Goal: Information Seeking & Learning: Learn about a topic

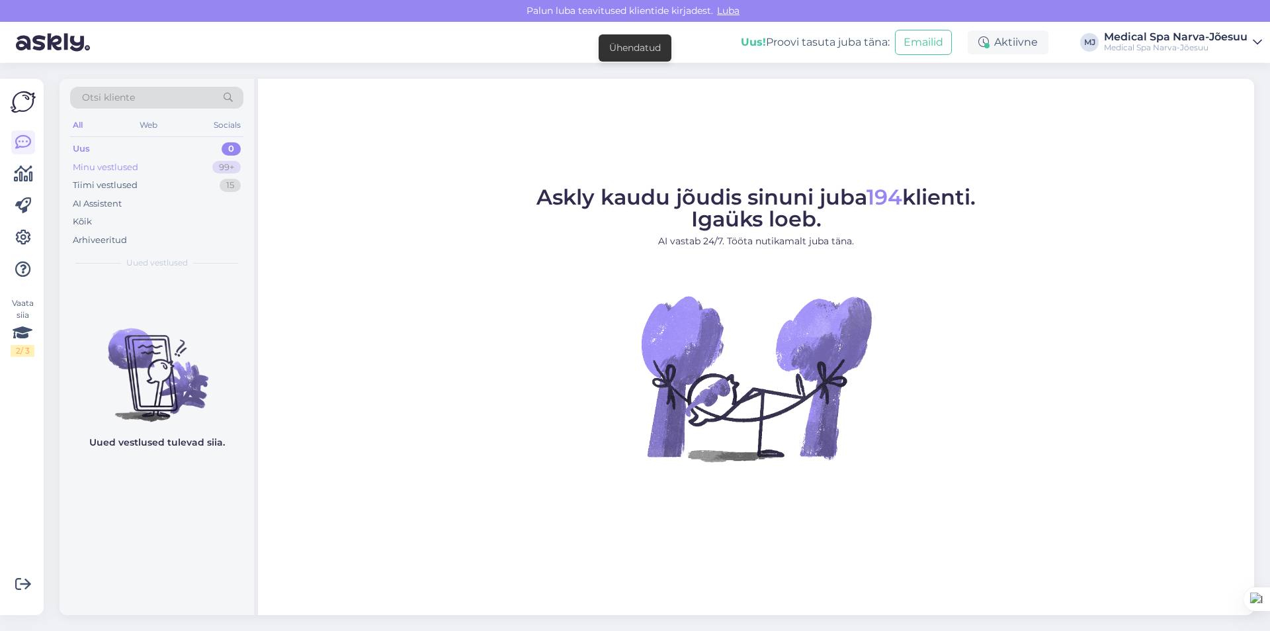
click at [100, 163] on div "Minu vestlused" at bounding box center [106, 167] width 66 height 13
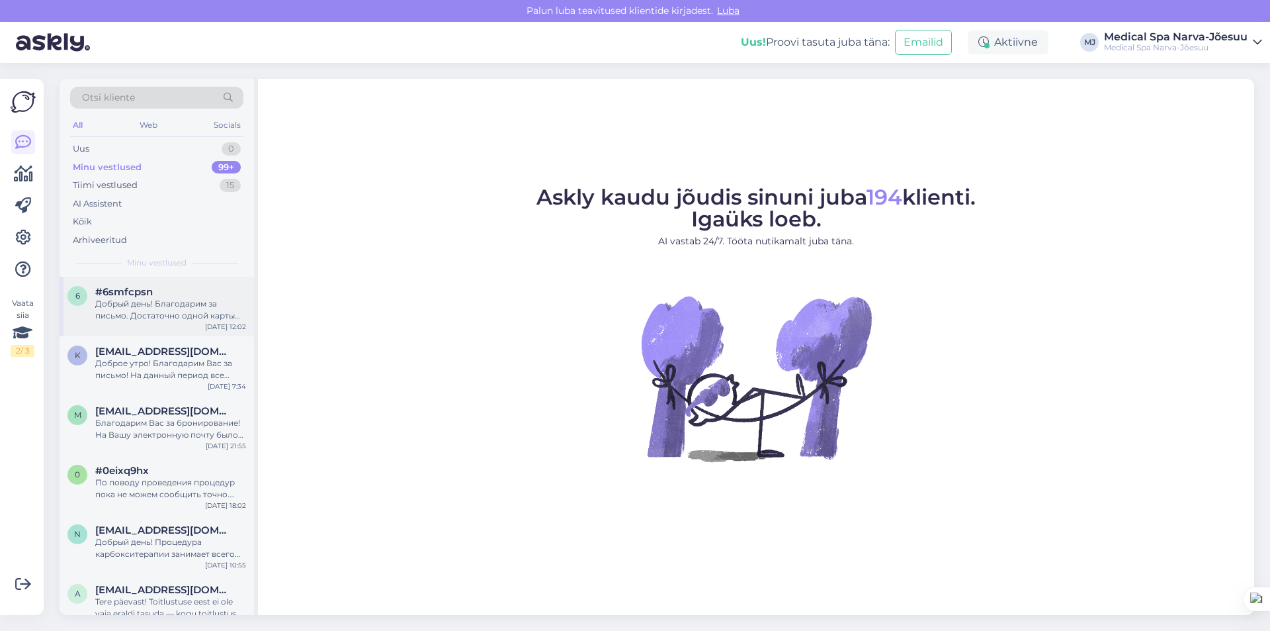
click at [149, 306] on div "Добрый день! Благодарим за письмо. Достаточно одной карты клиента. Хорошего дня!" at bounding box center [170, 310] width 151 height 24
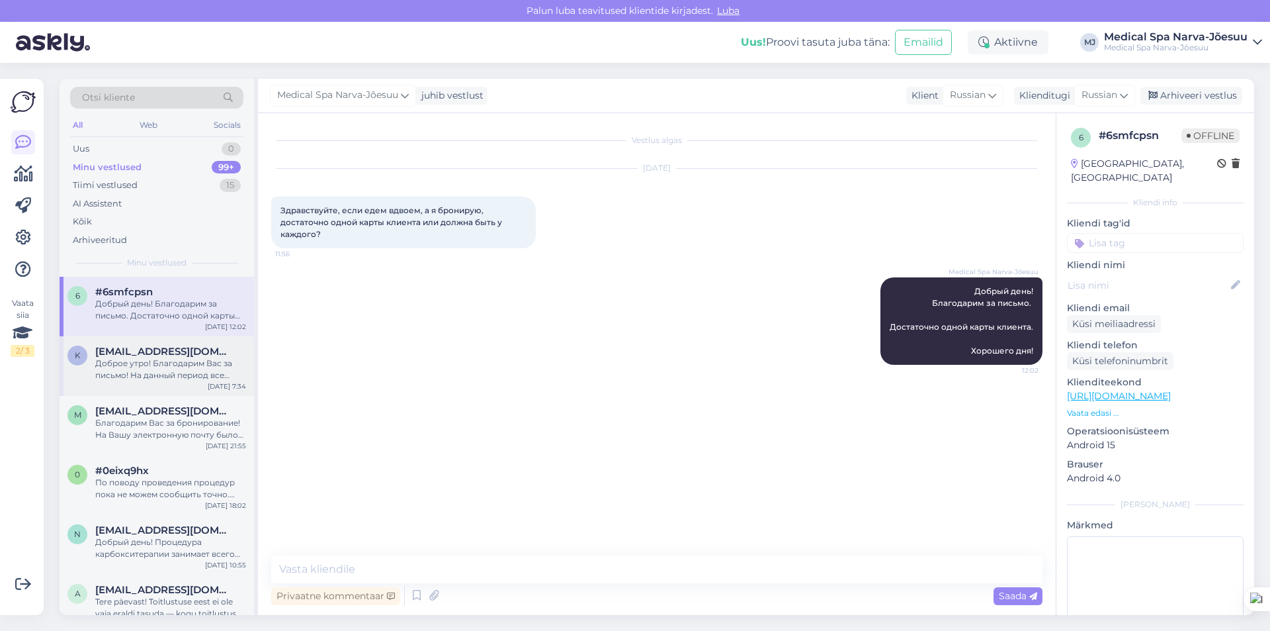
click at [130, 376] on div "Доброе утро! Благодарим Вас за письмо! На данный период все стандартные номеры …" at bounding box center [170, 369] width 151 height 24
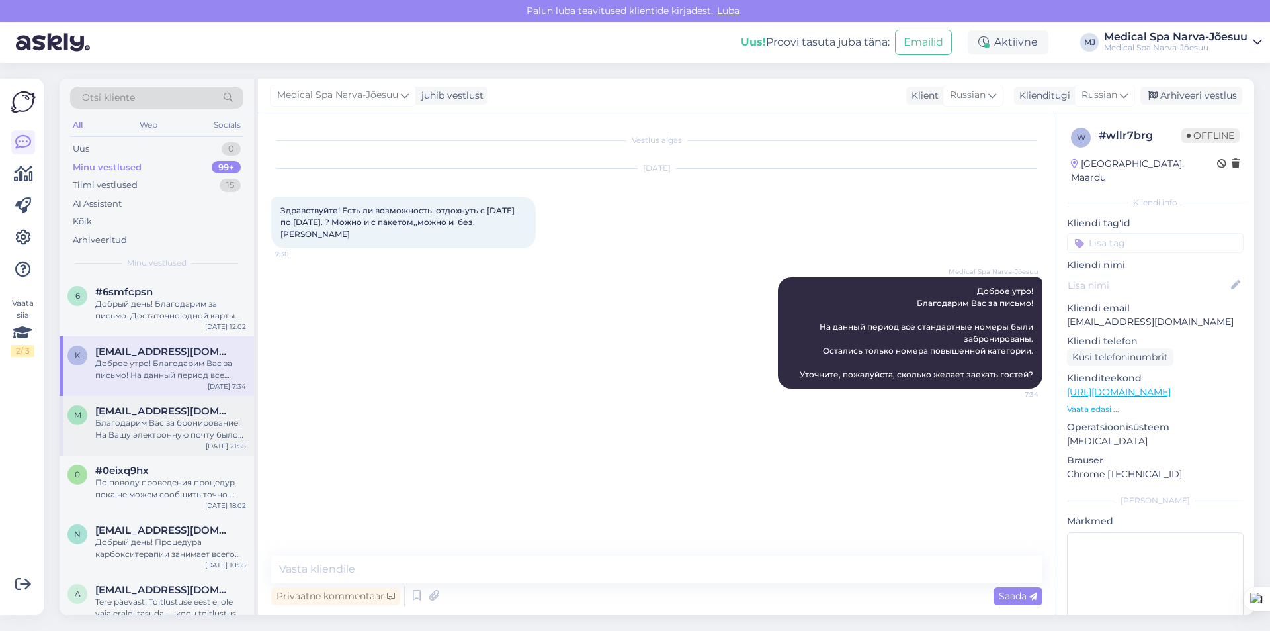
click at [148, 426] on div "Благодарим Вас за бронирование! На Вашу электронную почту было отправлено подтв…" at bounding box center [170, 429] width 151 height 24
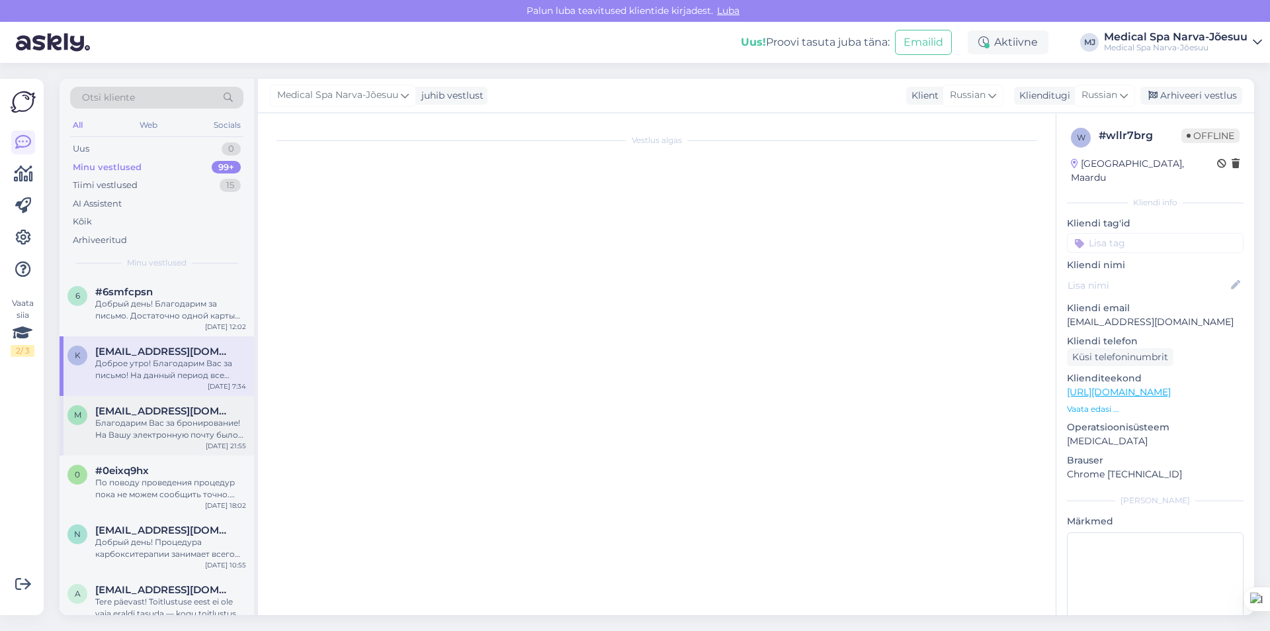
scroll to position [2668, 0]
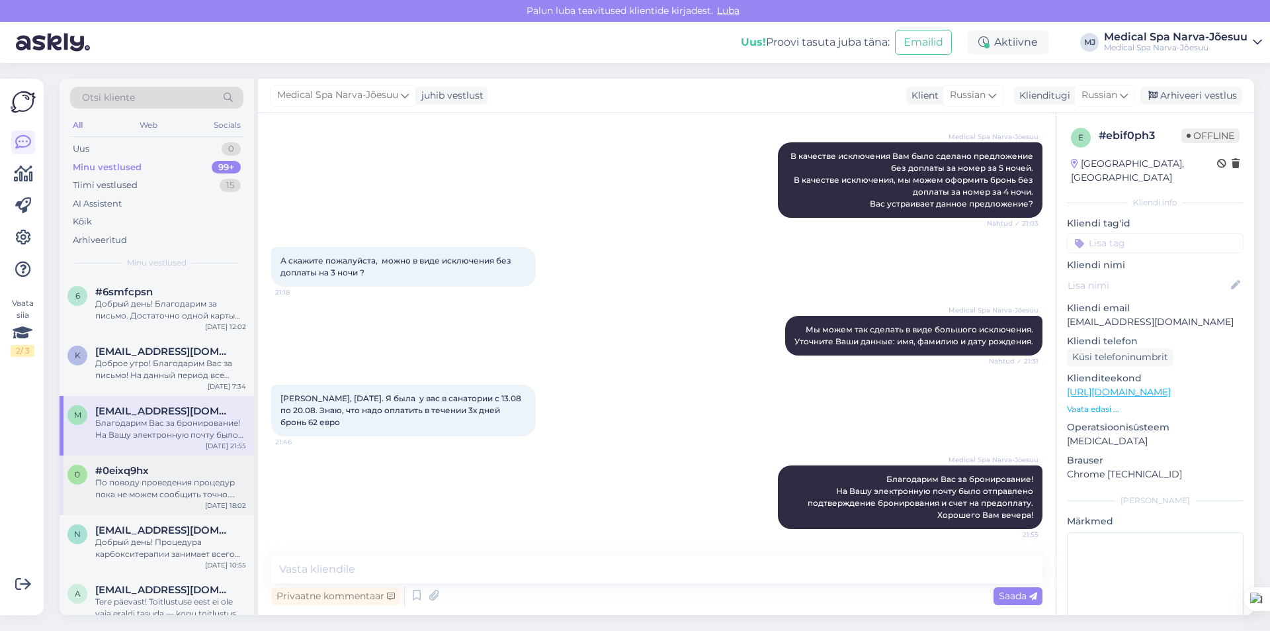
click at [163, 488] on div "По поводу проведения процедур пока не можем сообщить точно. Возможно, в период …" at bounding box center [170, 488] width 151 height 24
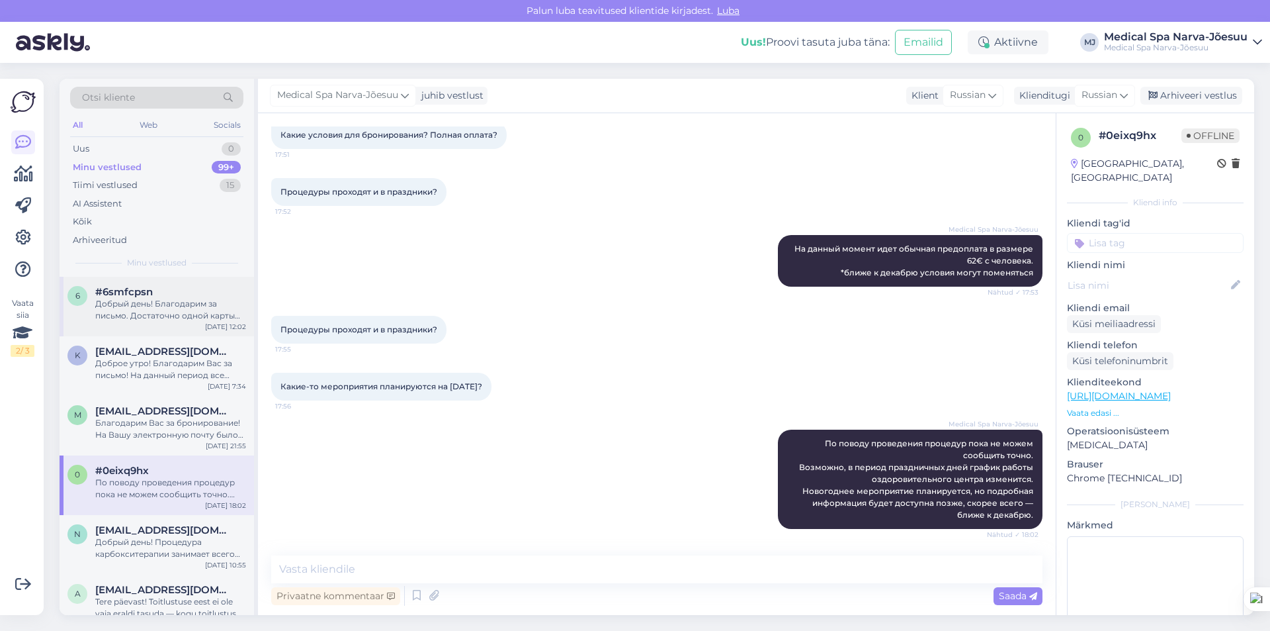
click at [128, 301] on div "Добрый день! Благодарим за письмо. Достаточно одной карты клиента. Хорошего дня!" at bounding box center [170, 310] width 151 height 24
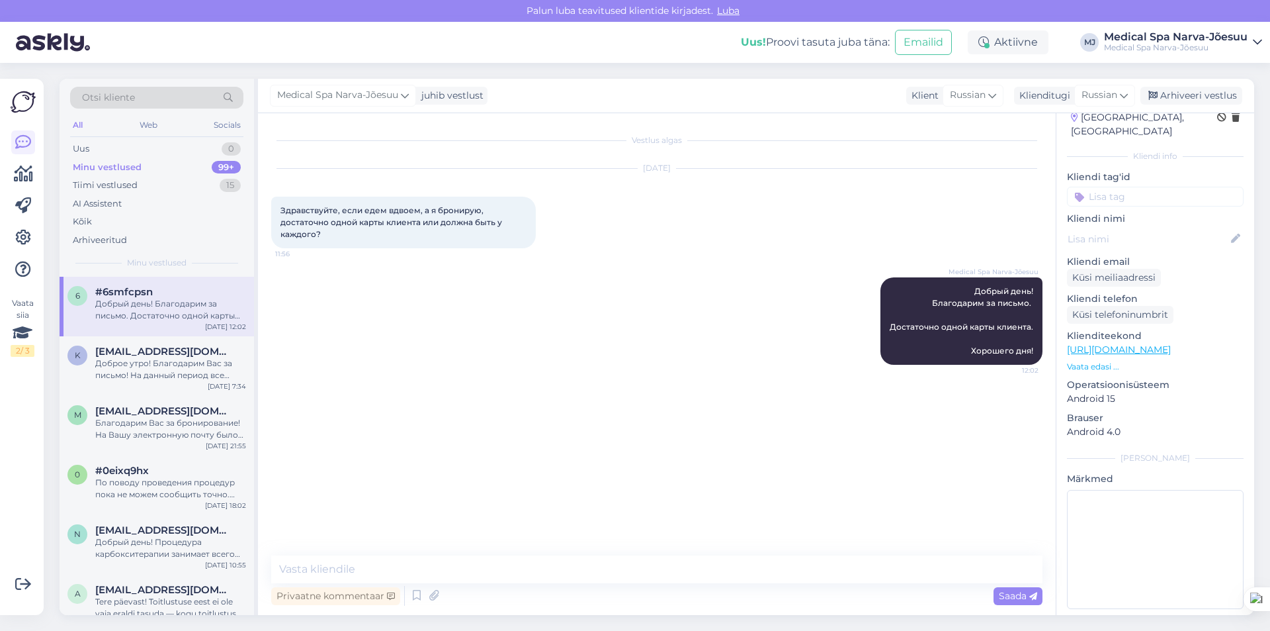
scroll to position [0, 0]
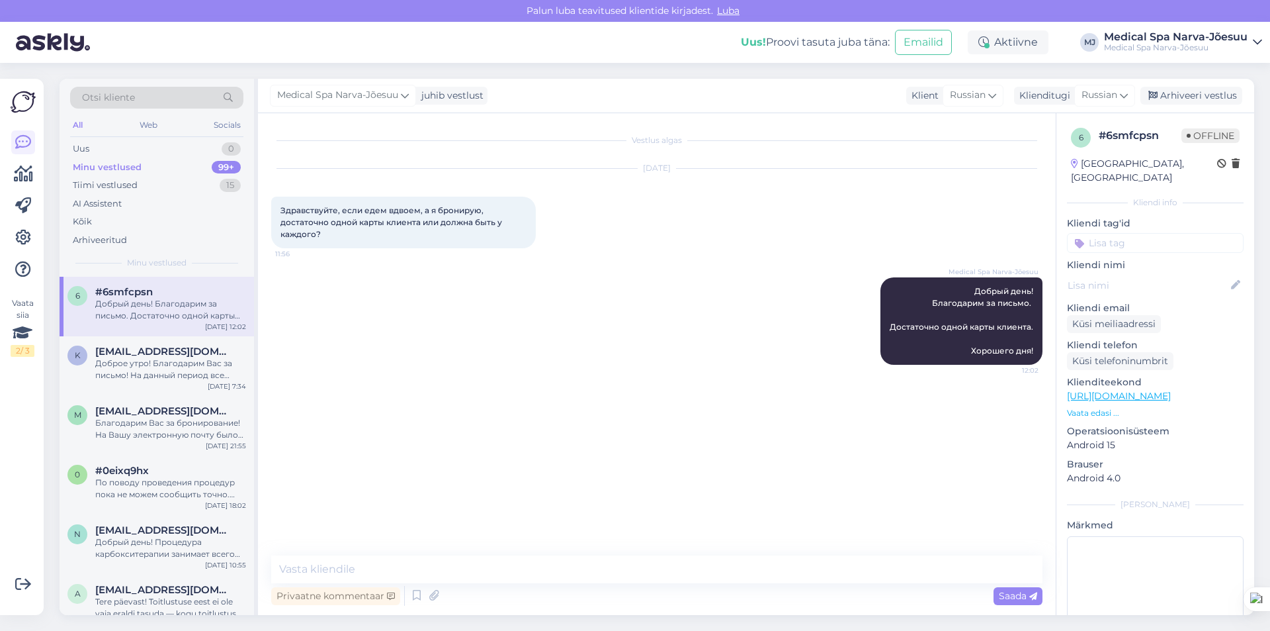
click at [1088, 407] on p "Vaata edasi ..." at bounding box center [1155, 413] width 177 height 12
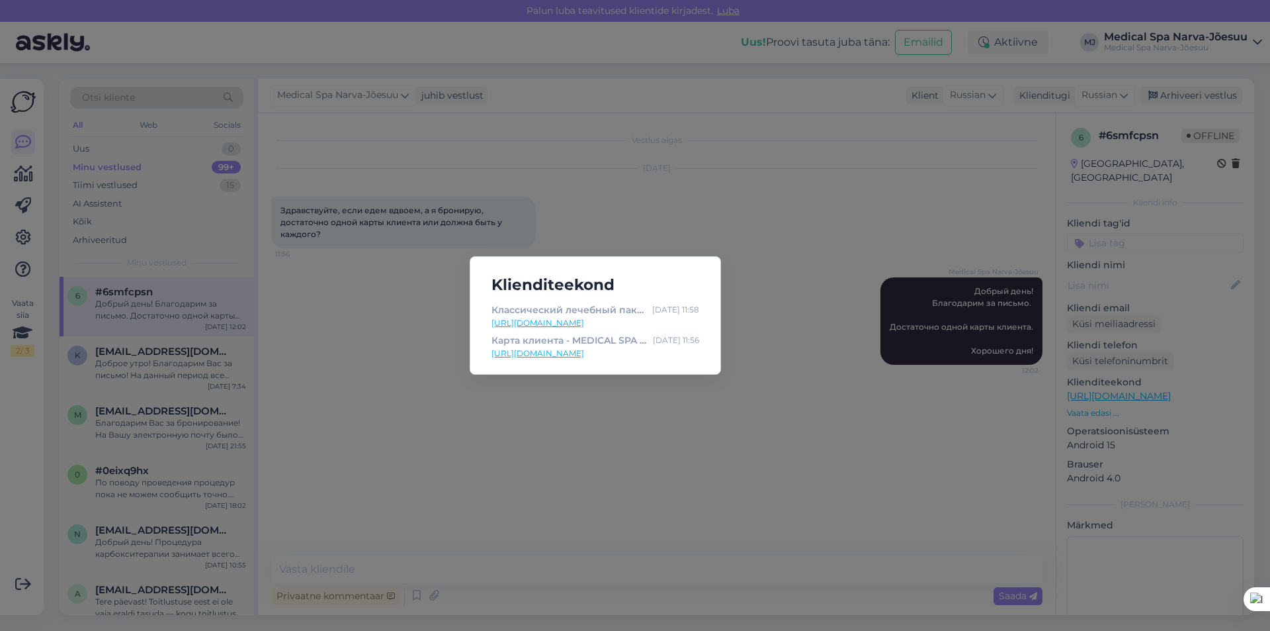
click at [708, 423] on div "Klienditeekond Классический лечебный пакет "Скажи здоровью Да!" (бронирование о…" at bounding box center [635, 315] width 1270 height 631
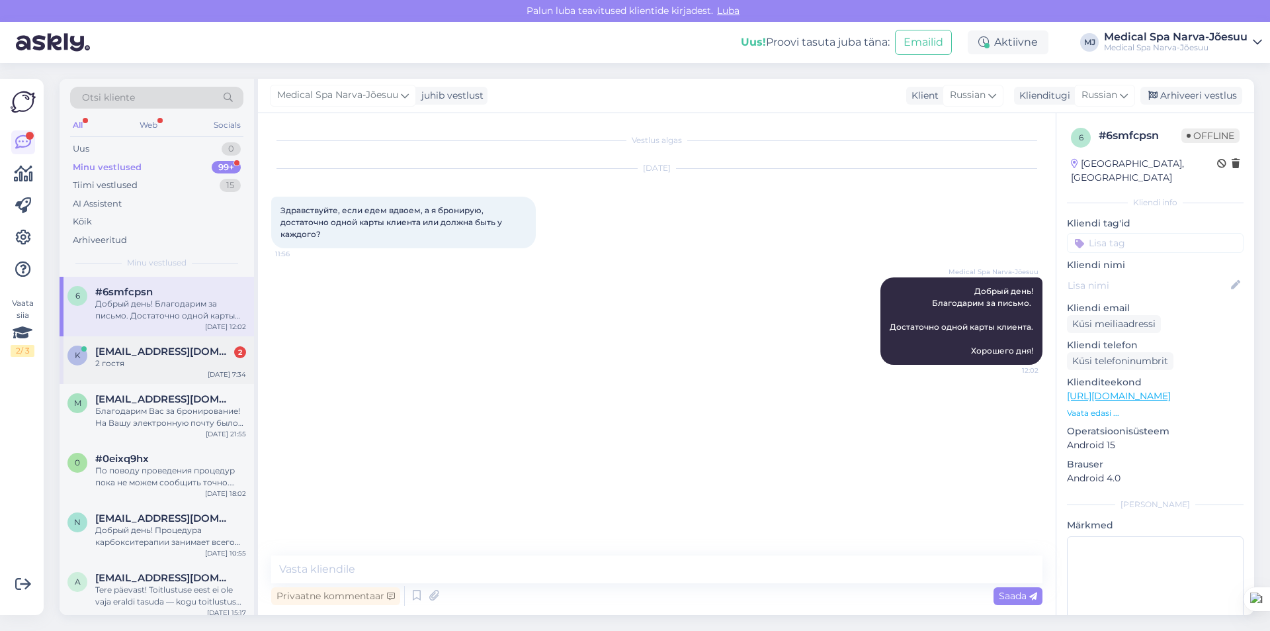
click at [160, 367] on div "2 гостя" at bounding box center [170, 363] width 151 height 12
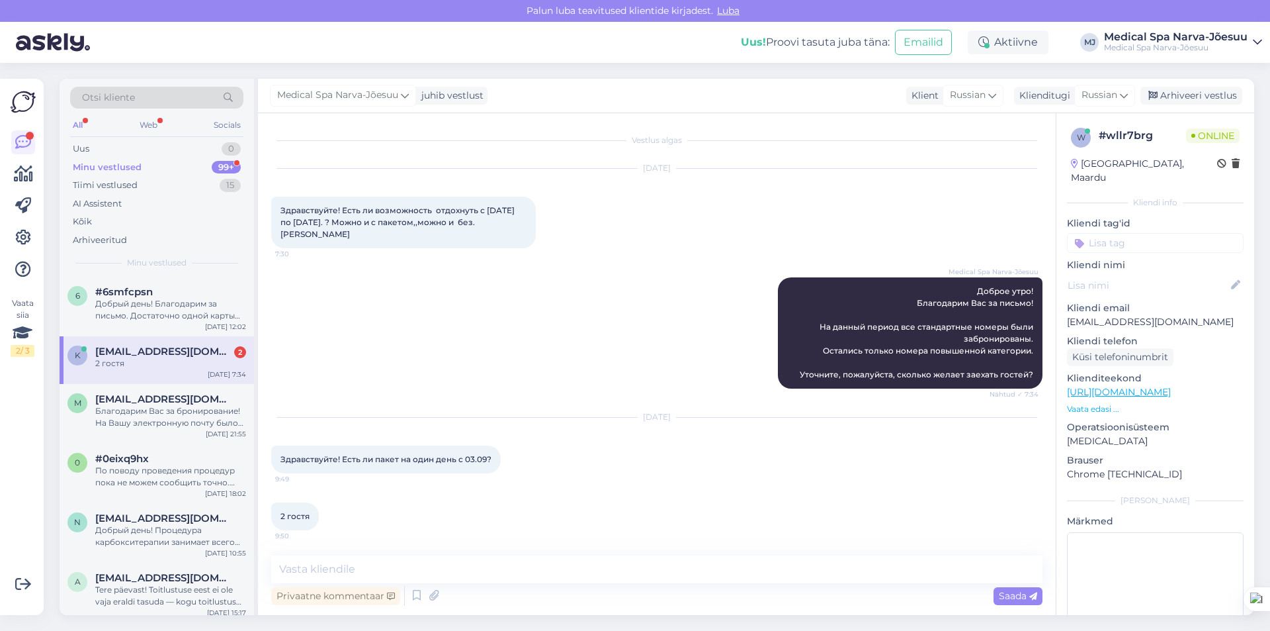
scroll to position [1, 0]
